Goal: Navigation & Orientation: Find specific page/section

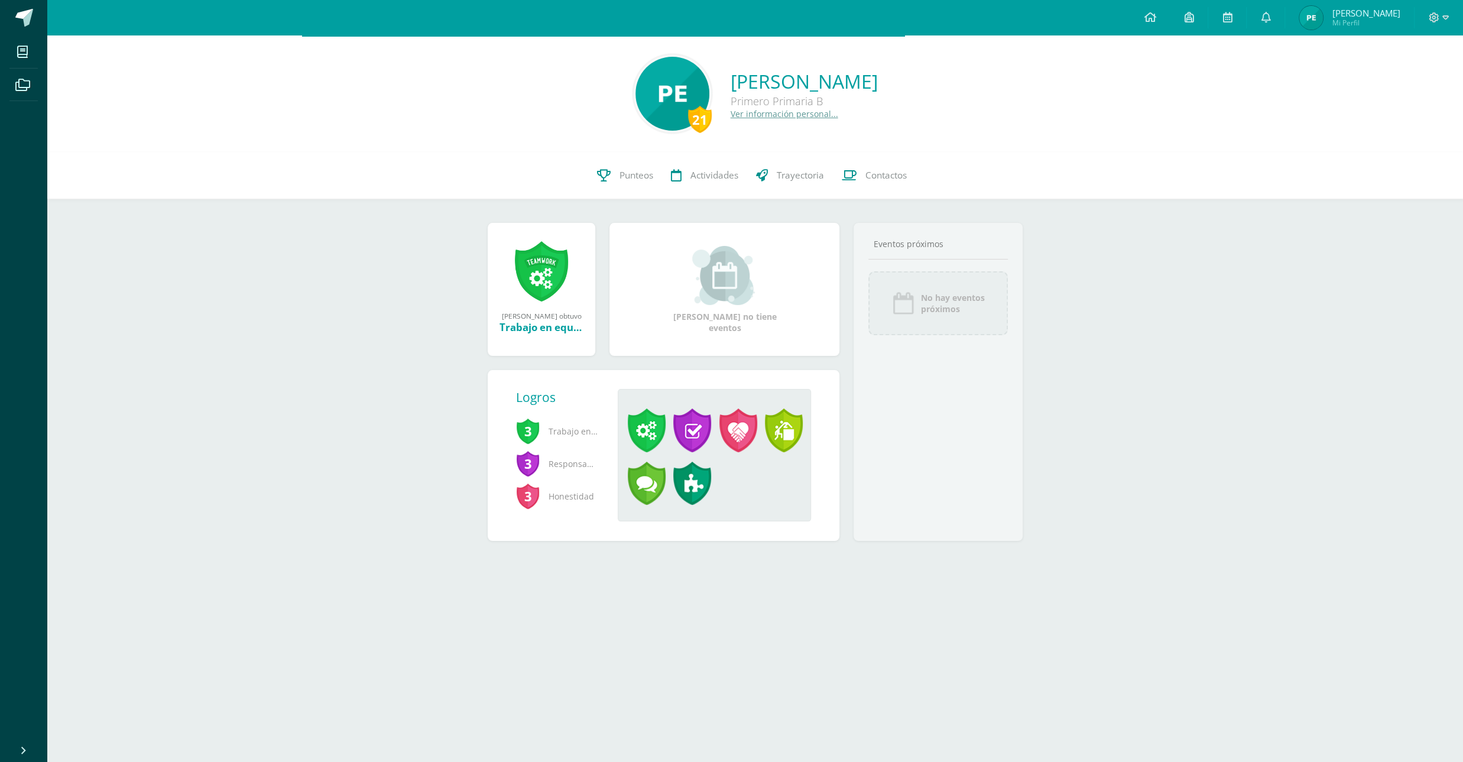
click at [1376, 19] on span "Mi Perfil" at bounding box center [1366, 23] width 68 height 10
click at [1381, 12] on span "[PERSON_NAME]" at bounding box center [1366, 13] width 68 height 12
drag, startPoint x: 1375, startPoint y: 20, endPoint x: 1313, endPoint y: 4, distance: 63.4
click at [1371, 21] on span "Mi Perfil" at bounding box center [1366, 23] width 68 height 10
drag, startPoint x: 1370, startPoint y: 20, endPoint x: 1294, endPoint y: 2, distance: 78.2
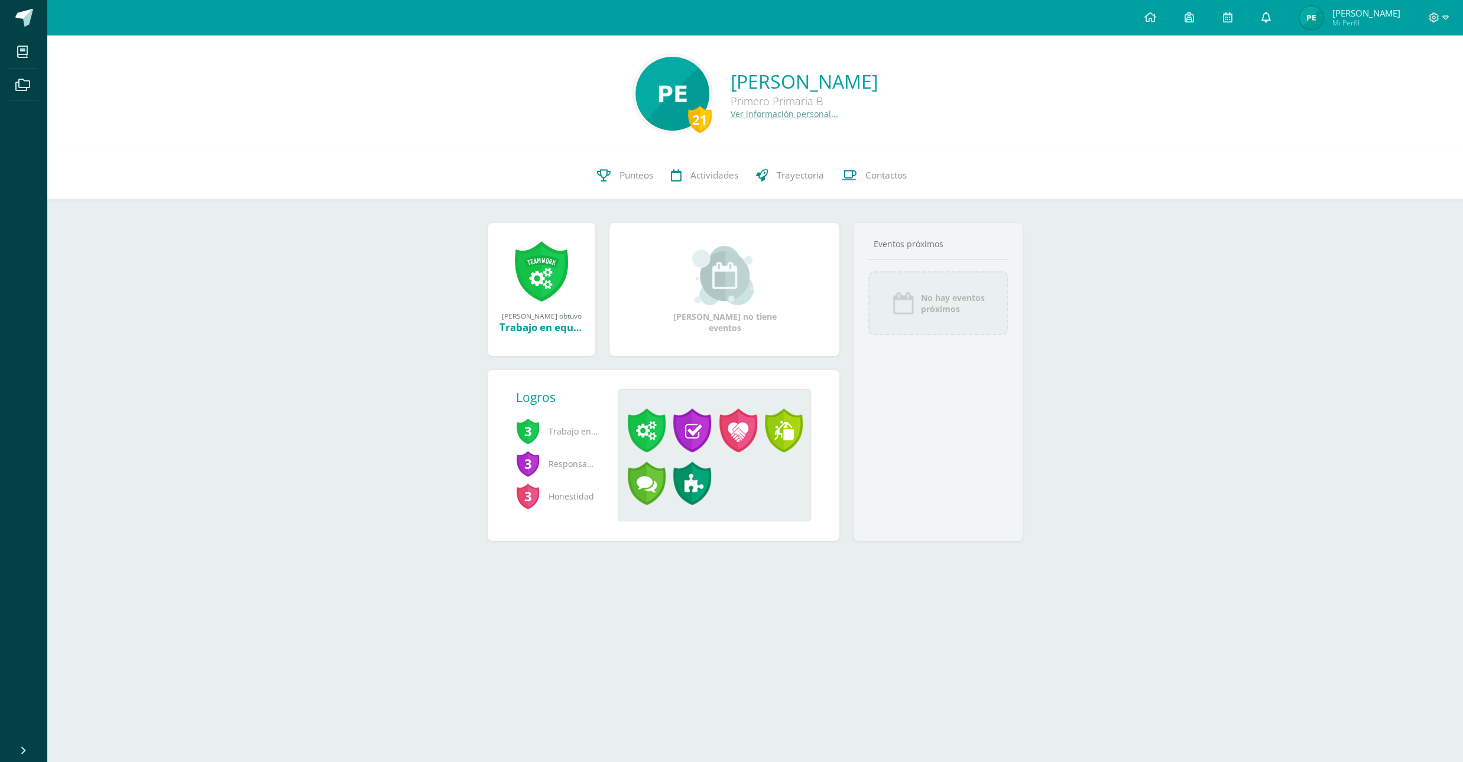
click at [1369, 19] on span "Mi Perfil" at bounding box center [1366, 23] width 68 height 10
click at [1351, 5] on link "[PERSON_NAME] Mi Perfil" at bounding box center [1349, 17] width 129 height 35
click at [1377, 14] on span "[PERSON_NAME]" at bounding box center [1366, 13] width 68 height 12
drag, startPoint x: 1372, startPoint y: 17, endPoint x: 1363, endPoint y: 9, distance: 11.7
click at [1370, 18] on span "[PERSON_NAME] Mi Perfil" at bounding box center [1366, 18] width 68 height 19
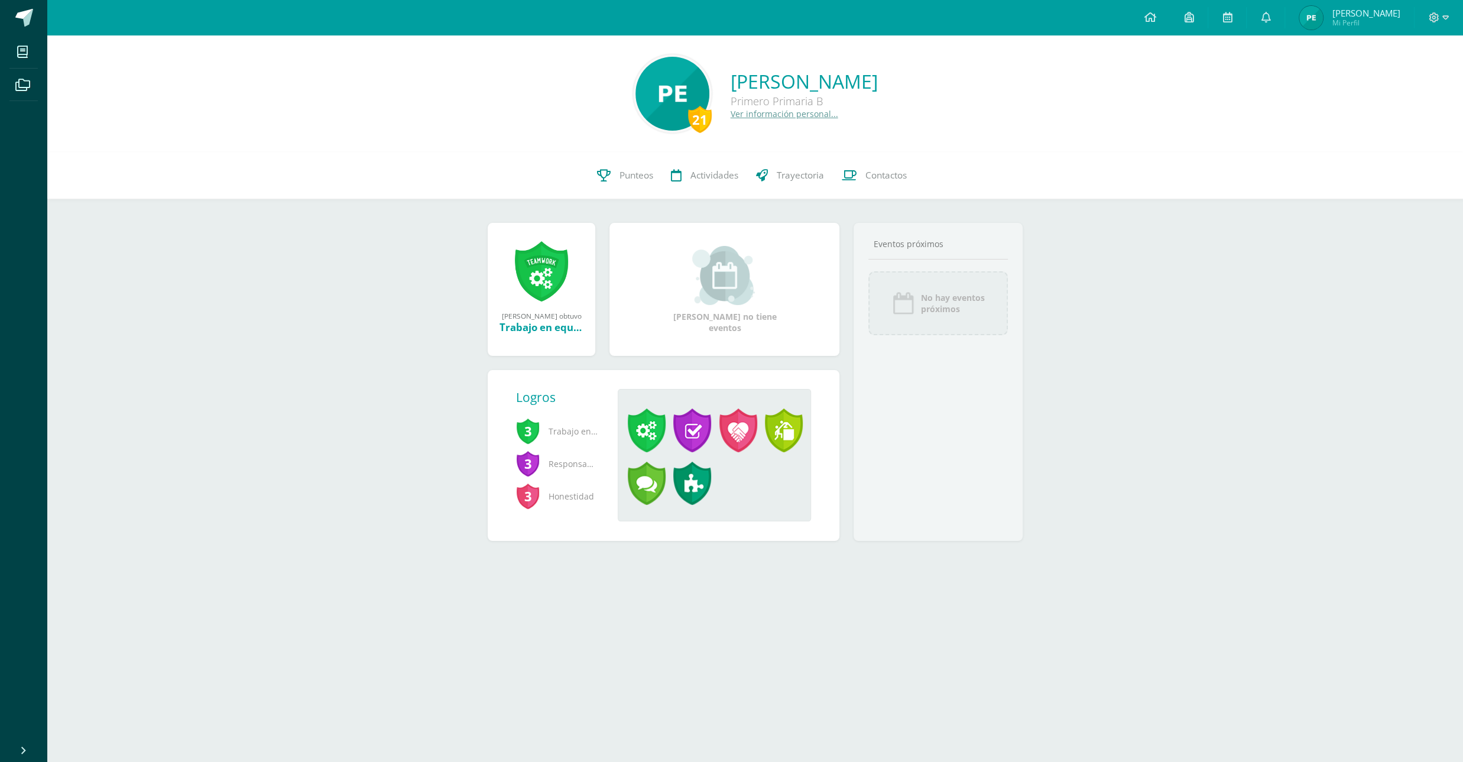
click at [1353, 17] on span "[PERSON_NAME]" at bounding box center [1366, 13] width 68 height 12
click at [1362, 23] on span "Mi Perfil" at bounding box center [1366, 23] width 68 height 10
click at [1386, 4] on link "Paolo Javier Mi Perfil" at bounding box center [1349, 17] width 129 height 35
click at [1356, 24] on span "Mi Perfil" at bounding box center [1366, 23] width 68 height 10
drag, startPoint x: 1375, startPoint y: 28, endPoint x: 1279, endPoint y: 4, distance: 98.1
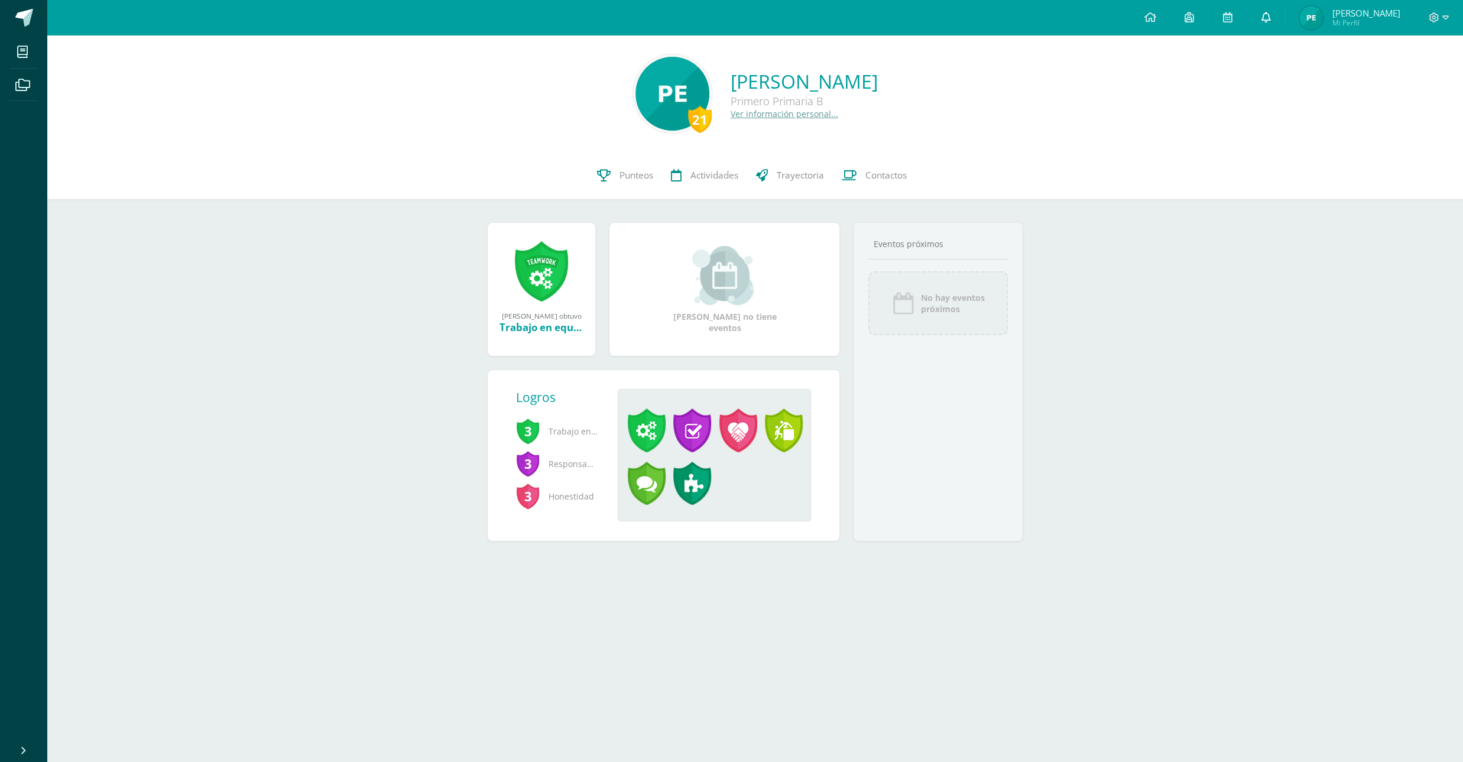
click at [1371, 28] on span "Mi Perfil" at bounding box center [1366, 23] width 68 height 10
click at [1398, 9] on span "[PERSON_NAME]" at bounding box center [1366, 13] width 68 height 12
